Goal: Transaction & Acquisition: Book appointment/travel/reservation

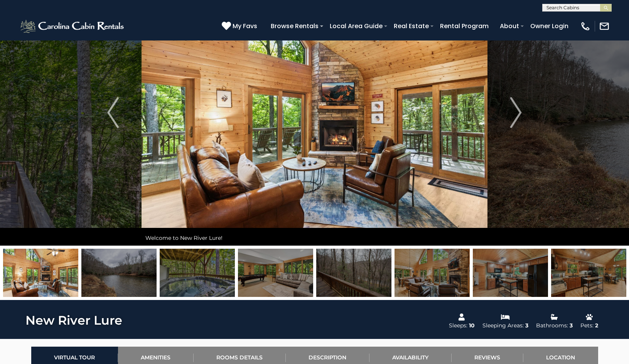
scroll to position [51, 0]
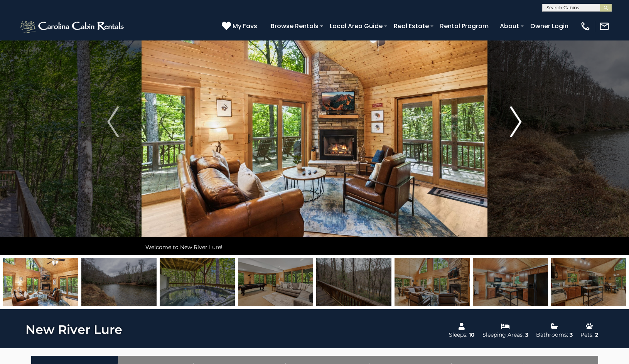
click at [516, 122] on img "Next" at bounding box center [516, 121] width 12 height 31
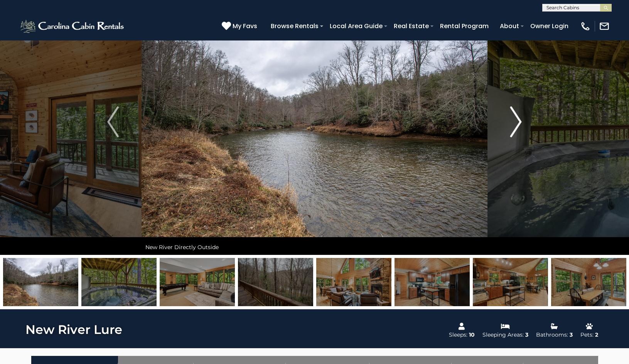
click at [515, 122] on img "Next" at bounding box center [516, 121] width 12 height 31
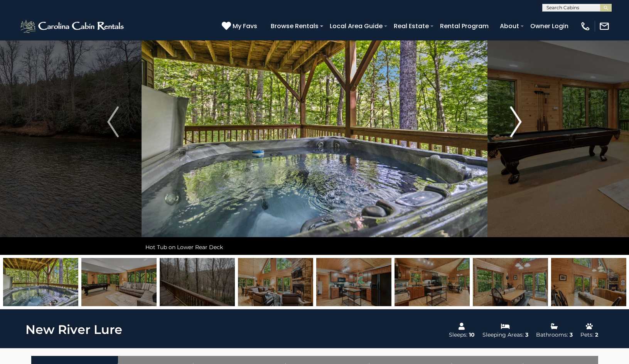
click at [515, 122] on img "Next" at bounding box center [516, 121] width 12 height 31
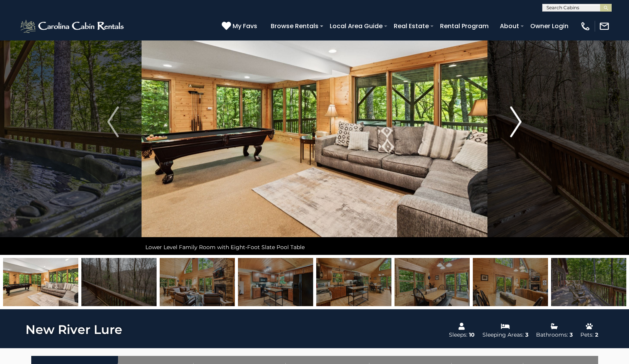
click at [515, 122] on img "Next" at bounding box center [516, 121] width 12 height 31
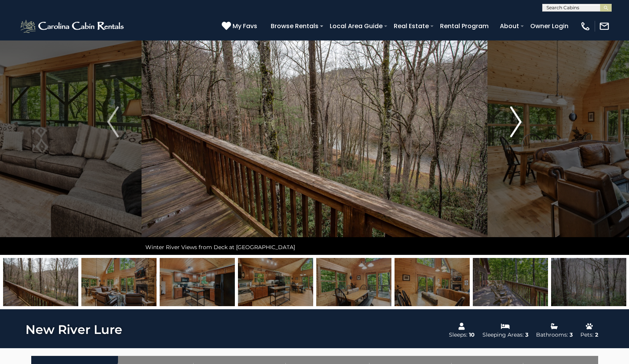
click at [515, 122] on img "Next" at bounding box center [516, 121] width 12 height 31
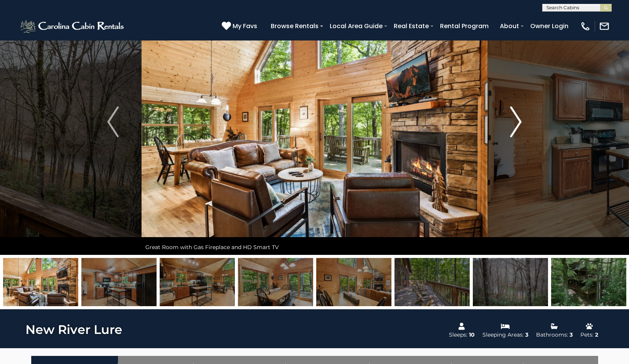
click at [515, 122] on img "Next" at bounding box center [516, 121] width 12 height 31
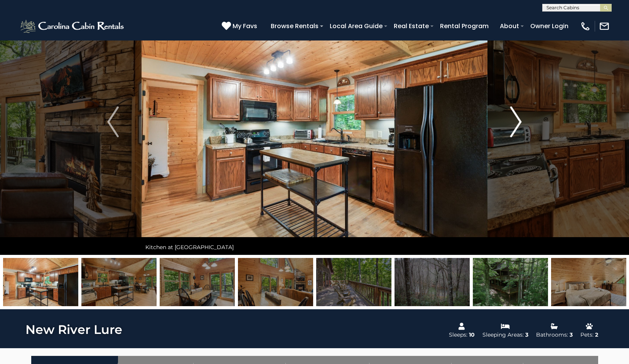
click at [515, 122] on img "Next" at bounding box center [516, 121] width 12 height 31
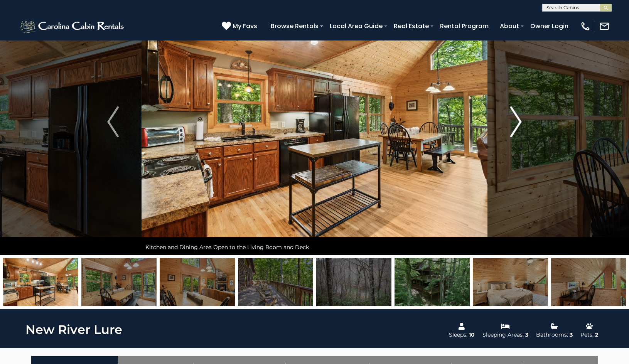
click at [515, 122] on img "Next" at bounding box center [516, 121] width 12 height 31
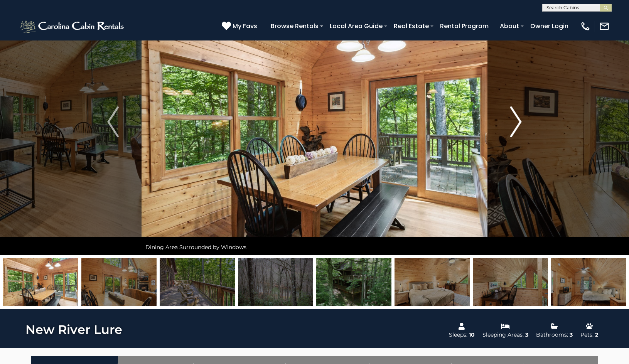
click at [515, 122] on img "Next" at bounding box center [516, 121] width 12 height 31
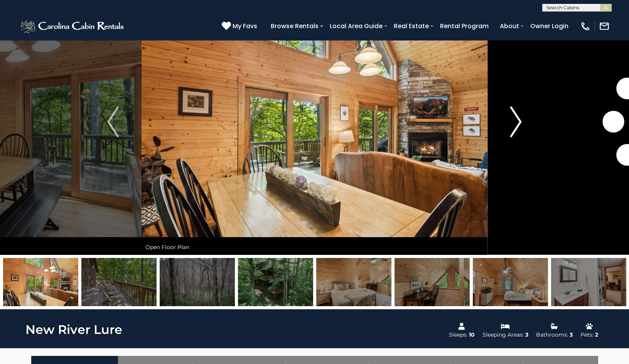
click at [515, 122] on img "Next" at bounding box center [516, 121] width 12 height 31
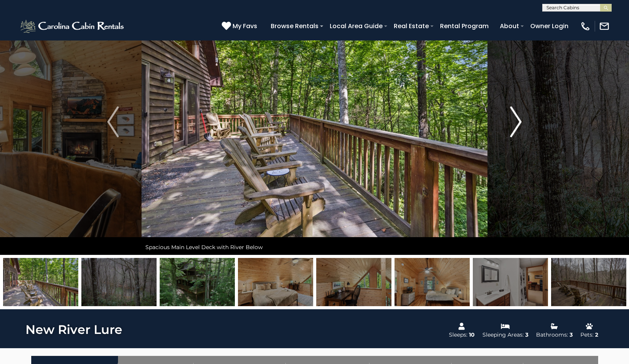
click at [515, 122] on img "Next" at bounding box center [516, 121] width 12 height 31
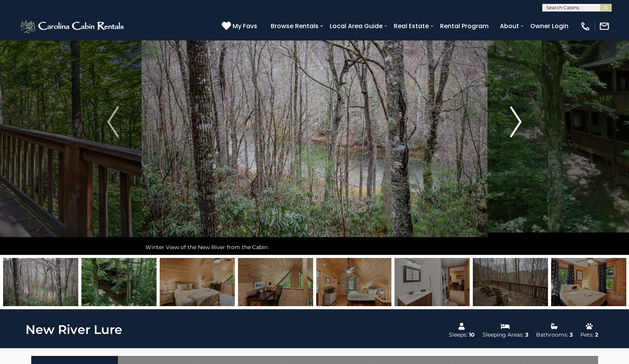
click at [515, 122] on img "Next" at bounding box center [516, 121] width 12 height 31
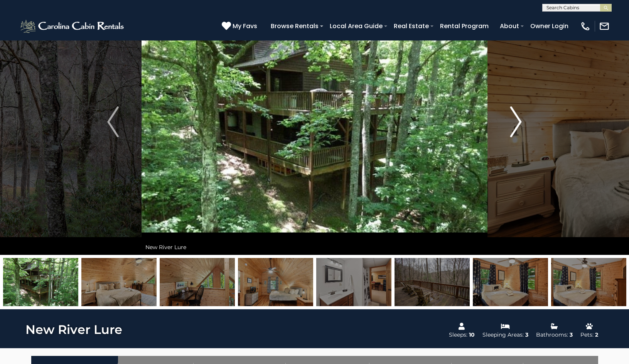
click at [515, 122] on img "Next" at bounding box center [516, 121] width 12 height 31
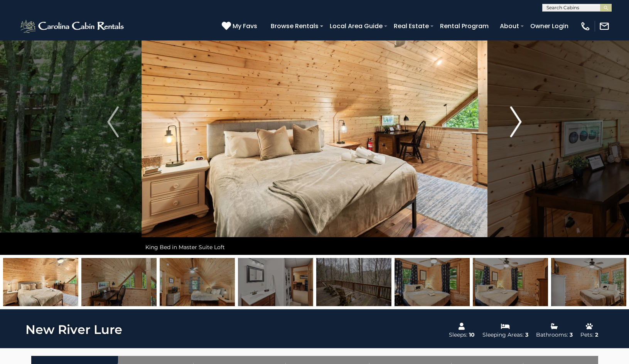
click at [515, 122] on img "Next" at bounding box center [516, 121] width 12 height 31
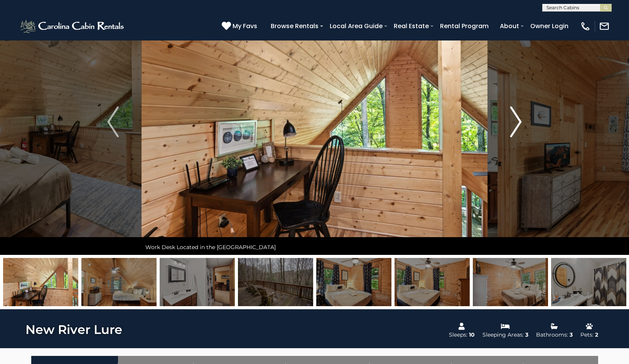
click at [515, 122] on img "Next" at bounding box center [516, 121] width 12 height 31
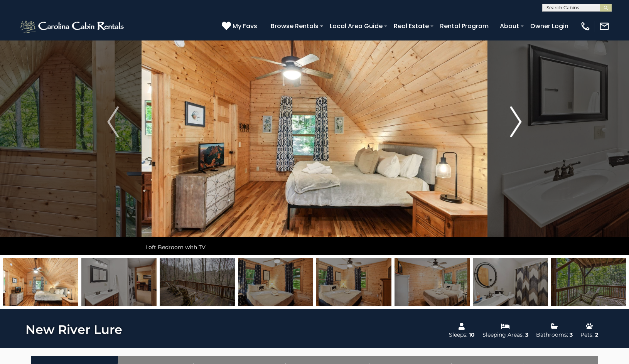
click at [515, 122] on img "Next" at bounding box center [516, 121] width 12 height 31
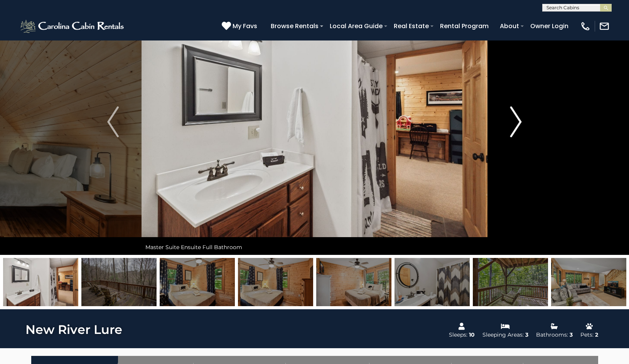
click at [515, 122] on img "Next" at bounding box center [516, 121] width 12 height 31
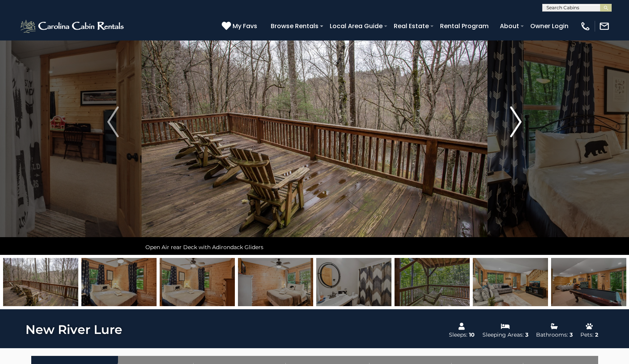
click at [515, 122] on img "Next" at bounding box center [516, 121] width 12 height 31
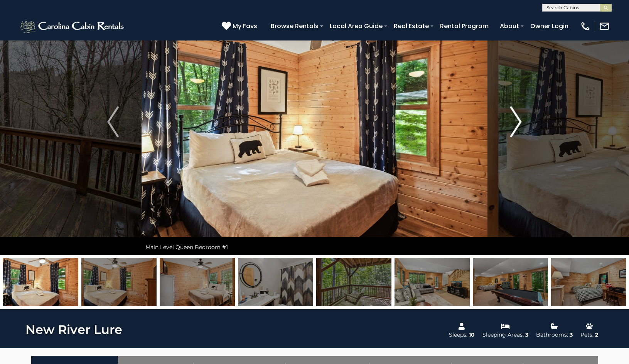
click at [515, 122] on img "Next" at bounding box center [516, 121] width 12 height 31
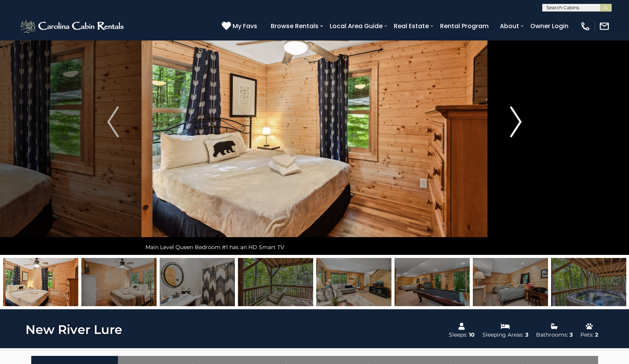
click at [515, 122] on img "Next" at bounding box center [516, 121] width 12 height 31
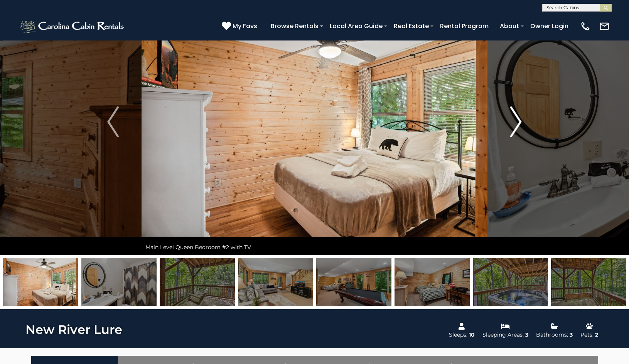
click at [515, 122] on img "Next" at bounding box center [516, 121] width 12 height 31
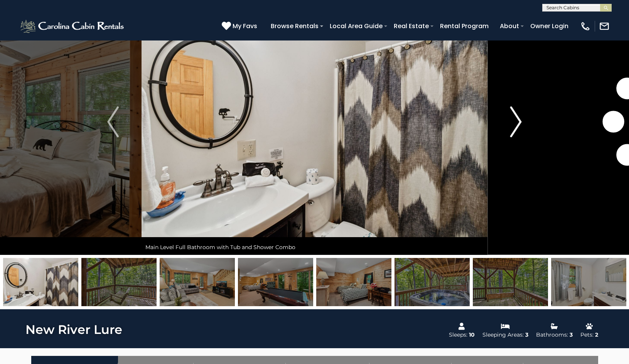
click at [515, 122] on img "Next" at bounding box center [516, 121] width 12 height 31
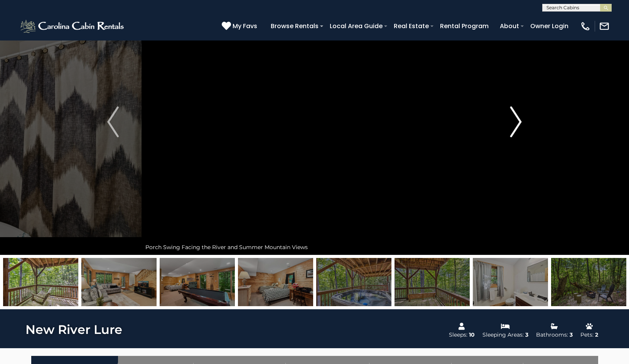
click at [515, 122] on img "Next" at bounding box center [516, 121] width 12 height 31
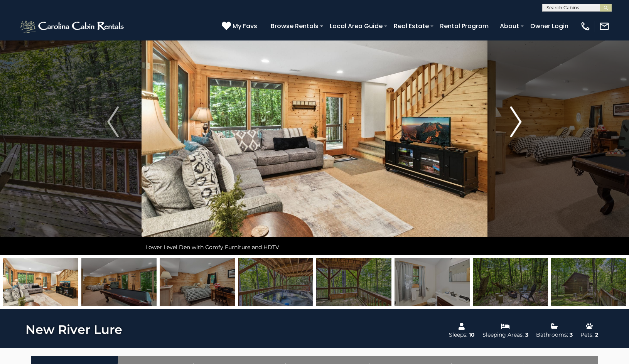
click at [515, 122] on img "Next" at bounding box center [516, 121] width 12 height 31
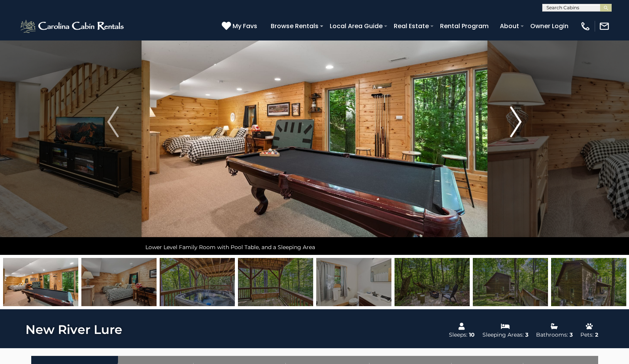
click at [515, 122] on img "Next" at bounding box center [516, 121] width 12 height 31
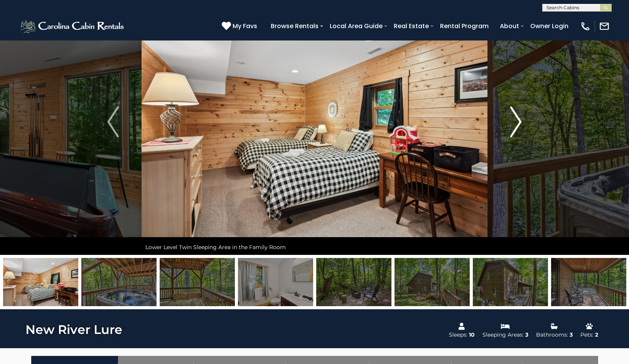
click at [515, 122] on img "Next" at bounding box center [516, 121] width 12 height 31
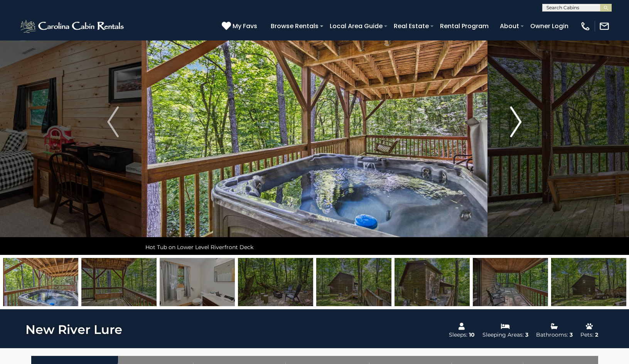
click at [515, 122] on img "Next" at bounding box center [516, 121] width 12 height 31
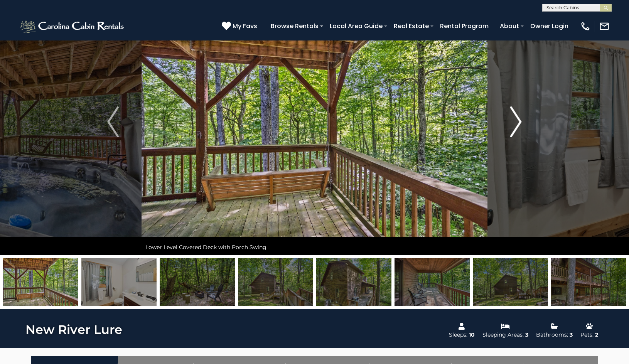
click at [515, 122] on img "Next" at bounding box center [516, 121] width 12 height 31
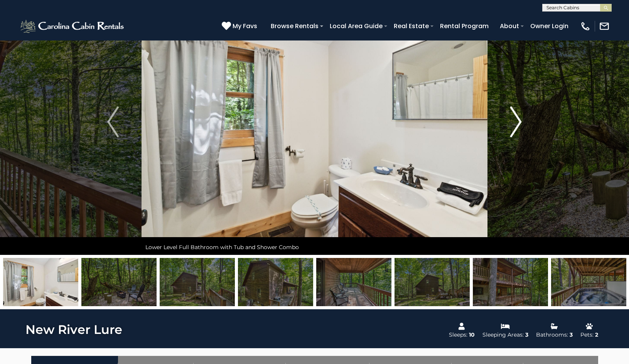
click at [515, 122] on img "Next" at bounding box center [516, 121] width 12 height 31
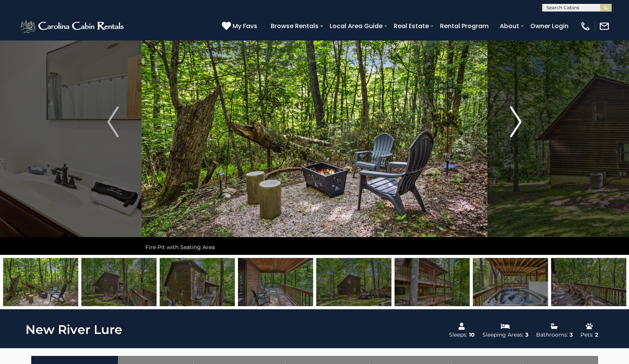
click at [515, 122] on img "Next" at bounding box center [516, 121] width 12 height 31
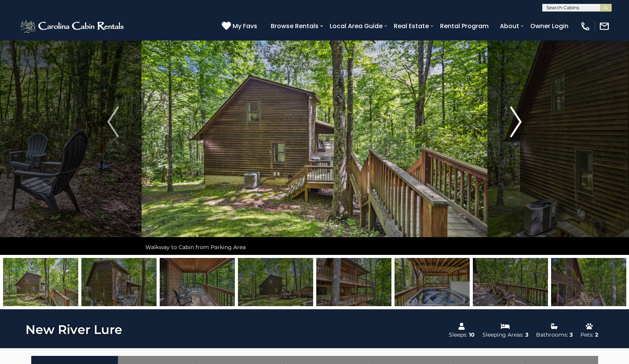
click at [515, 122] on img "Next" at bounding box center [516, 121] width 12 height 31
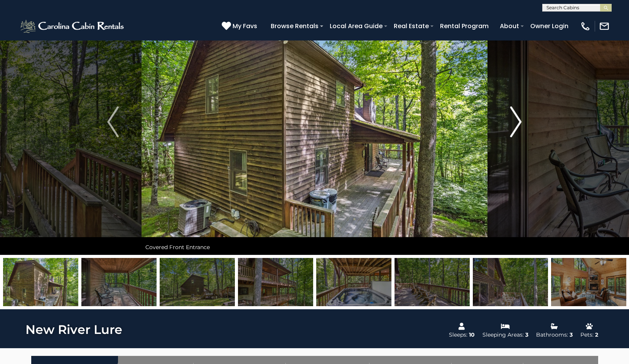
click at [515, 122] on img "Next" at bounding box center [516, 121] width 12 height 31
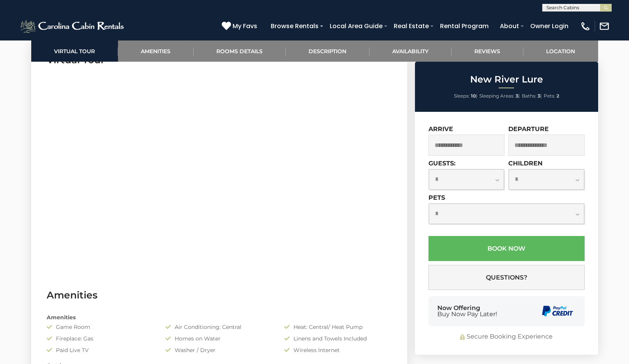
scroll to position [398, 0]
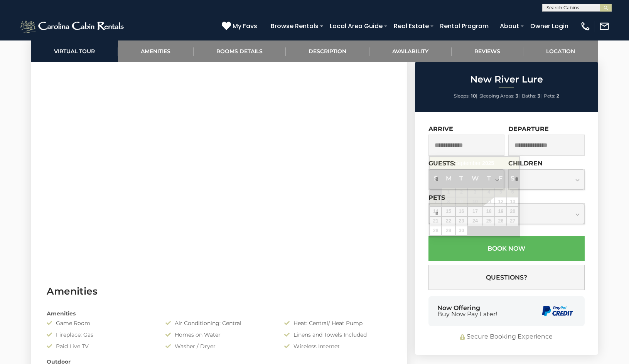
click at [468, 144] on input "text" at bounding box center [467, 145] width 76 height 21
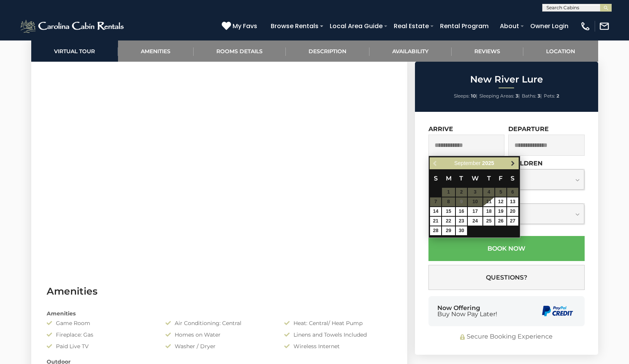
click at [513, 162] on span "Next" at bounding box center [513, 163] width 6 height 6
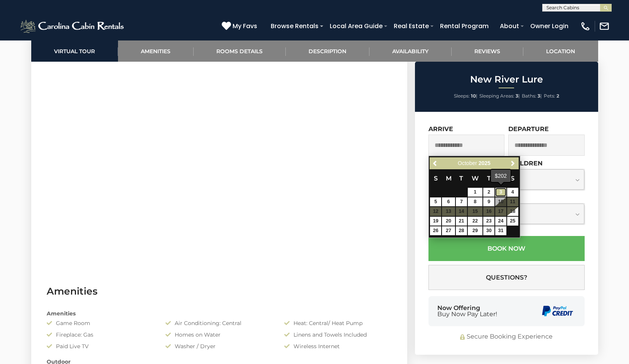
click at [498, 191] on link "3" at bounding box center [500, 192] width 11 height 9
type input "**********"
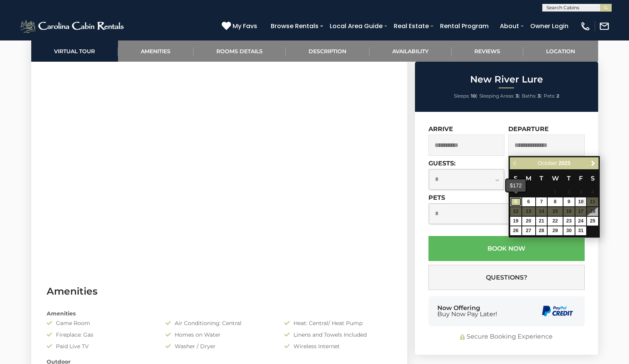
click at [516, 203] on link "5" at bounding box center [515, 202] width 11 height 9
type input "**********"
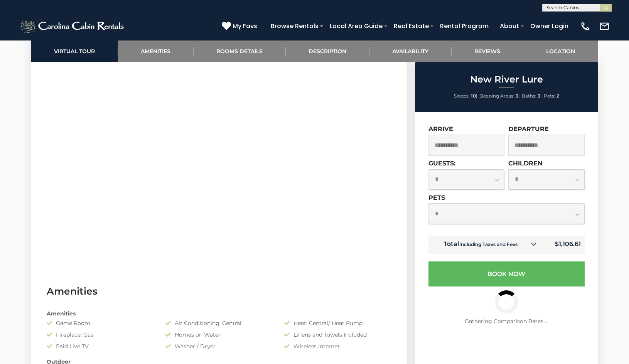
click at [500, 178] on select "**********" at bounding box center [467, 179] width 76 height 20
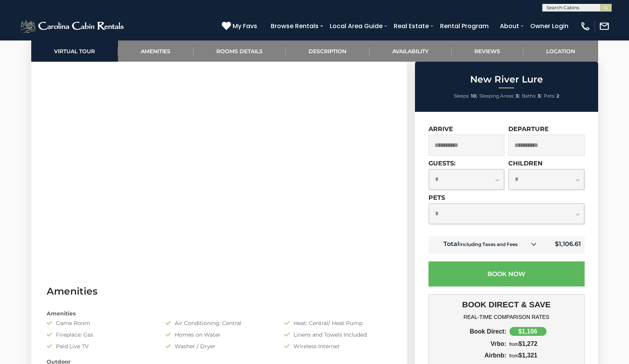
select select "*"
click at [429, 169] on select "**********" at bounding box center [467, 179] width 76 height 20
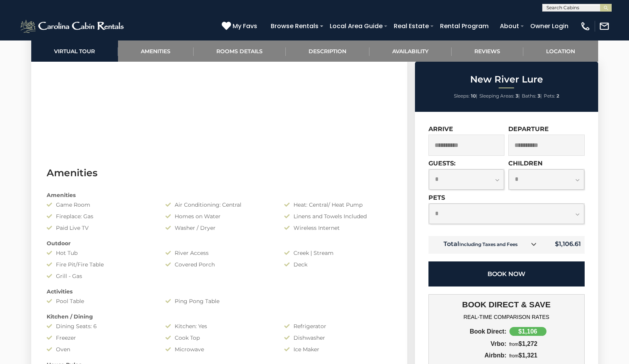
scroll to position [527, 0]
